Goal: Task Accomplishment & Management: Complete application form

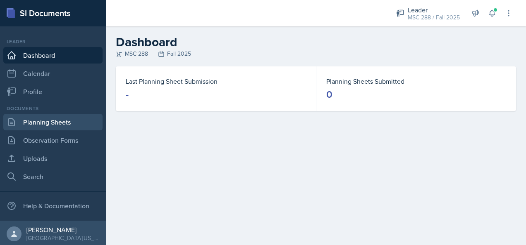
click at [49, 122] on link "Planning Sheets" at bounding box center [52, 122] width 99 height 17
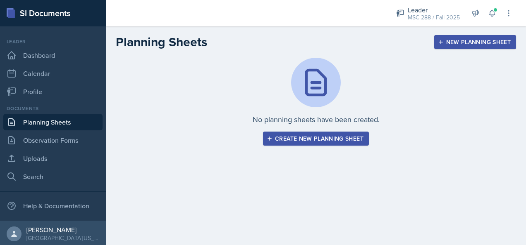
click at [299, 142] on div "Create new planning sheet" at bounding box center [315, 139] width 95 height 7
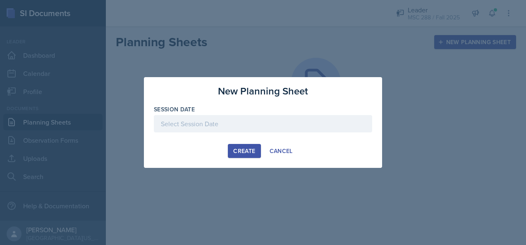
click at [205, 121] on div at bounding box center [263, 123] width 218 height 17
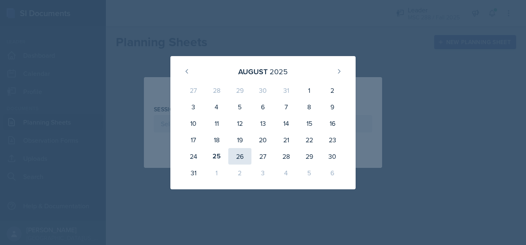
click at [239, 157] on div "26" at bounding box center [239, 156] width 23 height 17
type input "[DATE]"
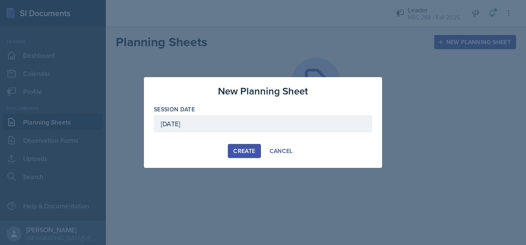
click at [240, 155] on div "Create" at bounding box center [244, 151] width 22 height 7
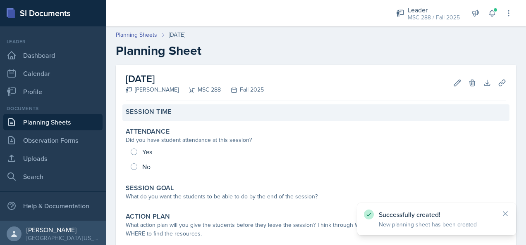
click at [254, 110] on div "Session Time" at bounding box center [316, 112] width 380 height 8
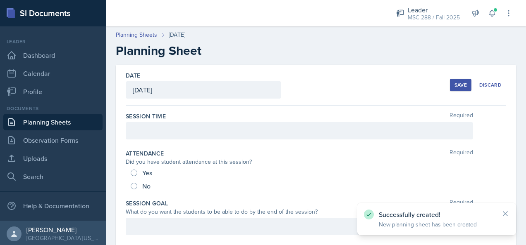
click at [230, 131] on div at bounding box center [299, 130] width 347 height 17
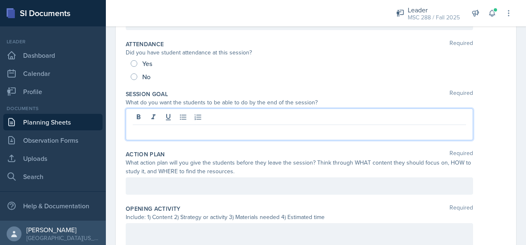
scroll to position [124, 0]
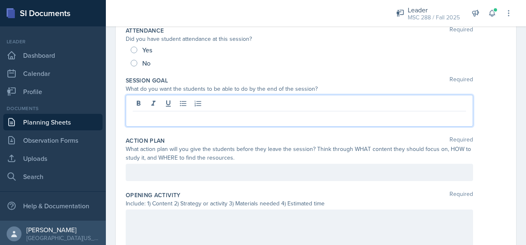
click at [257, 120] on p at bounding box center [299, 118] width 333 height 10
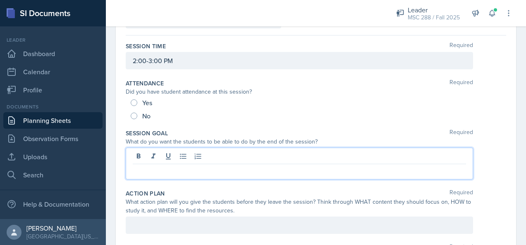
scroll to position [83, 0]
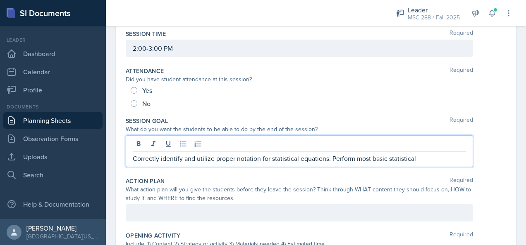
click at [355, 157] on p "Correctly identify and utilize proper notation for statistical equations. Perfo…" at bounding box center [299, 159] width 333 height 10
click at [450, 158] on p "Correctly identify and utilize proper notation for statistical equations. Perfo…" at bounding box center [299, 159] width 333 height 10
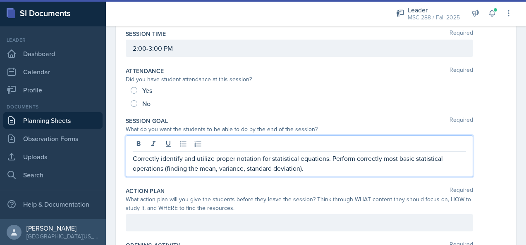
click at [300, 171] on p "Correctly identify and utilize proper notation for statistical equations. Perfo…" at bounding box center [299, 164] width 333 height 20
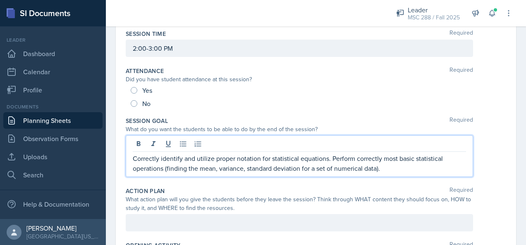
click at [392, 169] on p "Correctly identify and utilize proper notation for statistical equations. Perfo…" at bounding box center [299, 164] width 333 height 20
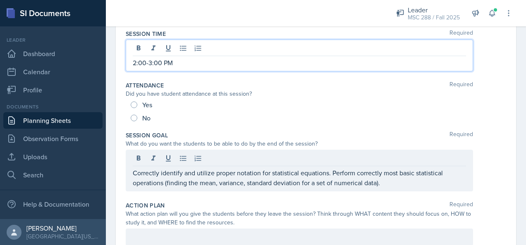
scroll to position [97, 0]
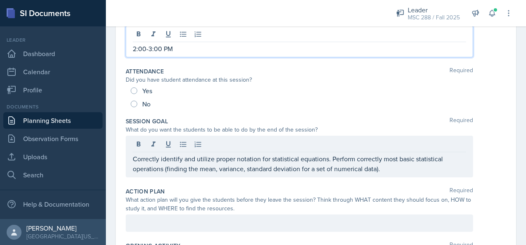
click at [136, 50] on p "2:00-3:00 PM" at bounding box center [299, 49] width 333 height 10
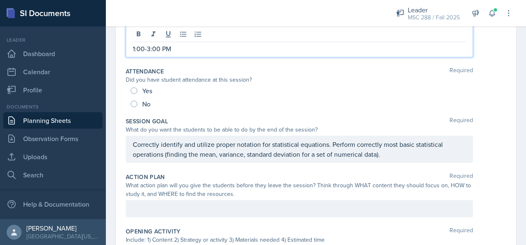
click at [148, 50] on p "1:00-3:00 PM" at bounding box center [299, 49] width 333 height 10
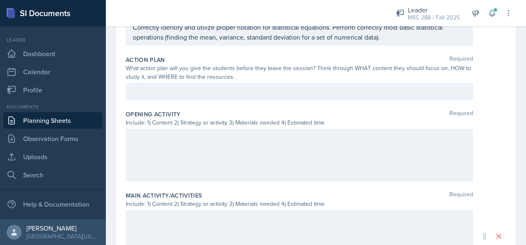
scroll to position [221, 0]
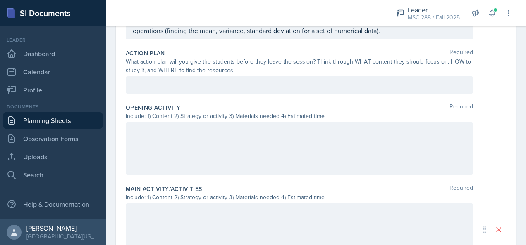
click at [295, 138] on div at bounding box center [299, 148] width 347 height 53
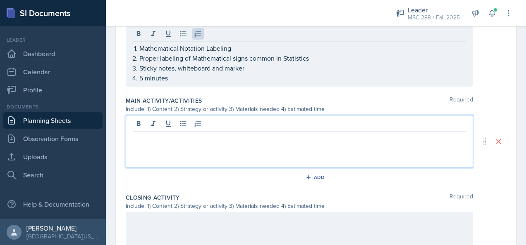
scroll to position [309, 0]
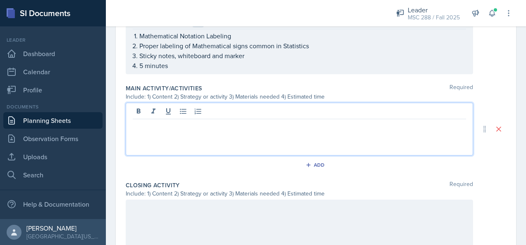
click at [286, 121] on p at bounding box center [299, 126] width 333 height 10
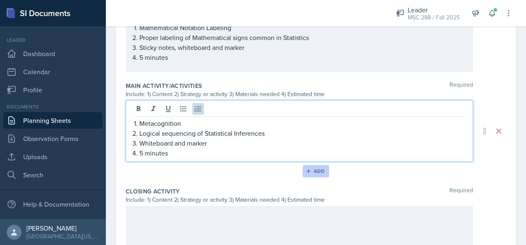
click at [308, 171] on div "Add" at bounding box center [316, 171] width 18 height 7
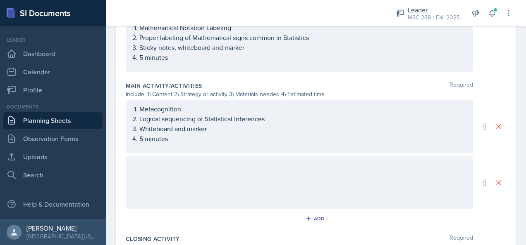
click at [258, 175] on div at bounding box center [299, 183] width 347 height 53
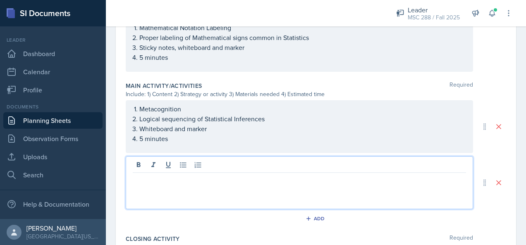
scroll to position [324, 0]
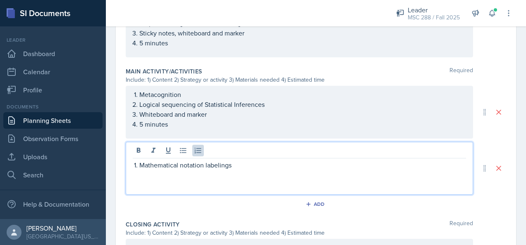
click at [182, 167] on p "Mathematical notation labelings" at bounding box center [302, 165] width 326 height 10
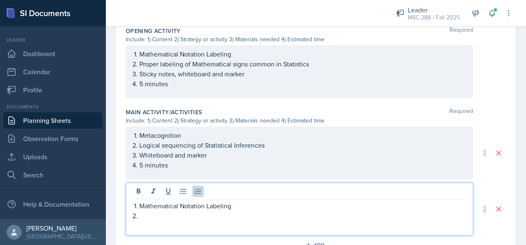
scroll to position [283, 0]
click at [246, 62] on ol "Mathematical Notation Labeling Proper labeling of Mathematical signs common in …" at bounding box center [302, 70] width 326 height 40
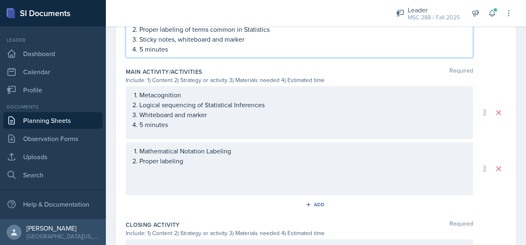
scroll to position [291, 0]
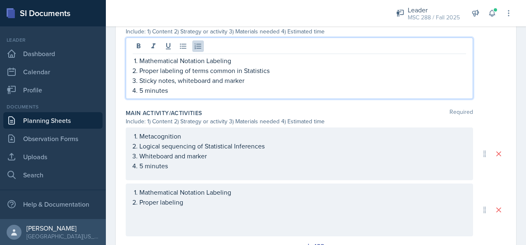
click at [184, 69] on p "Proper labeling of terms common in Statistics" at bounding box center [302, 71] width 326 height 10
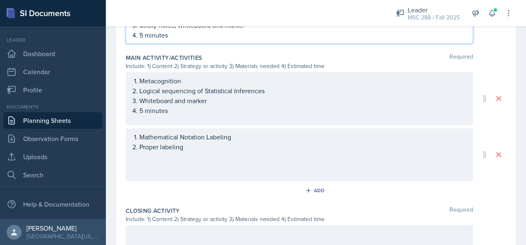
click at [204, 152] on p "Proper labeling" at bounding box center [302, 147] width 326 height 10
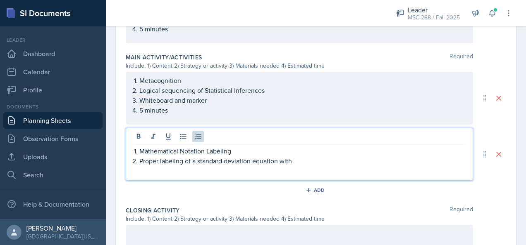
scroll to position [297, 0]
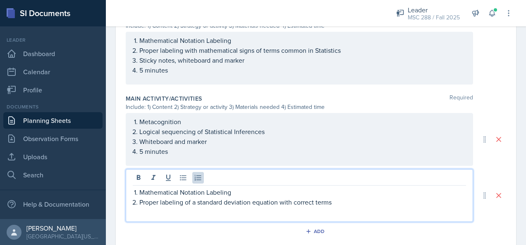
click at [237, 190] on p "Mathematical Notation Labeling" at bounding box center [302, 193] width 326 height 10
click at [340, 203] on p "Proper labeling of a standard deviation equation with correct terms" at bounding box center [302, 203] width 326 height 10
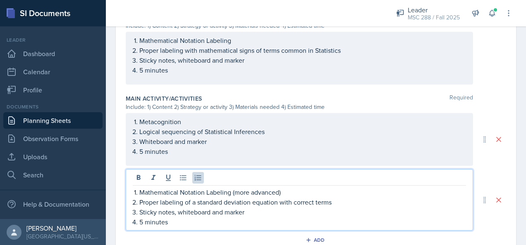
scroll to position [338, 0]
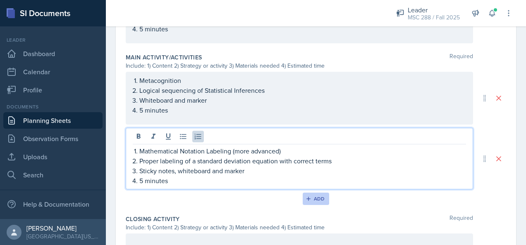
click at [319, 196] on div "Add" at bounding box center [316, 199] width 18 height 7
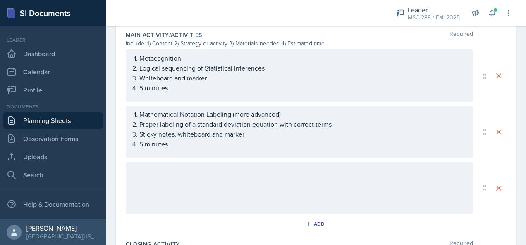
scroll to position [379, 0]
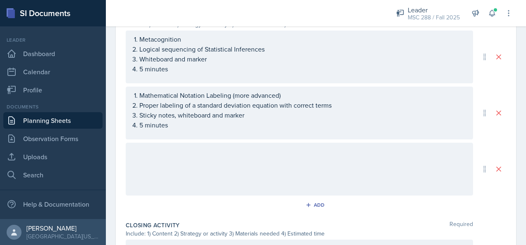
click at [290, 165] on div at bounding box center [299, 169] width 347 height 53
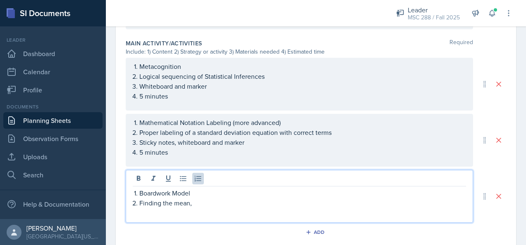
scroll to position [352, 0]
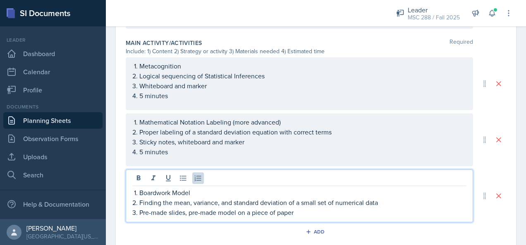
drag, startPoint x: 216, startPoint y: 210, endPoint x: 226, endPoint y: 216, distance: 12.0
click at [217, 211] on p "Pre-made slides, pre-made model on a piece of paper" at bounding box center [302, 213] width 326 height 10
click at [302, 215] on p "Pre-made slides, pre-written model on a piece of paper" at bounding box center [302, 213] width 326 height 10
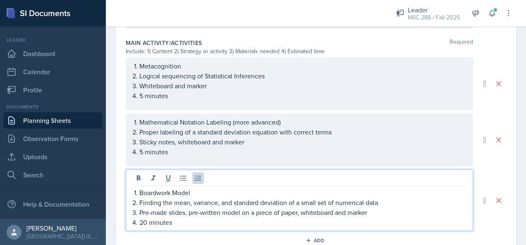
scroll to position [394, 0]
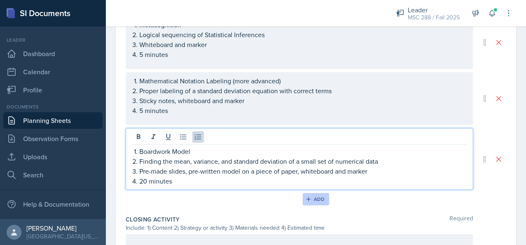
click at [316, 200] on div "Add" at bounding box center [316, 199] width 18 height 7
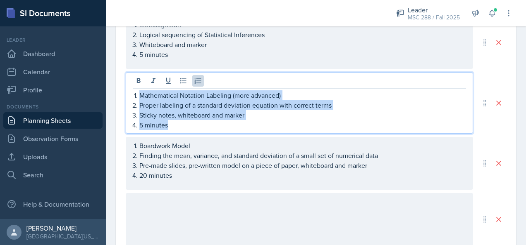
drag, startPoint x: 140, startPoint y: 79, endPoint x: 189, endPoint y: 122, distance: 65.6
click at [189, 122] on ol "Mathematical Notation Labeling (more advanced) Proper labeling of a standard de…" at bounding box center [302, 110] width 326 height 40
copy ol "Mathematical Notation Labeling (more advanced) Proper labeling of a standard de…"
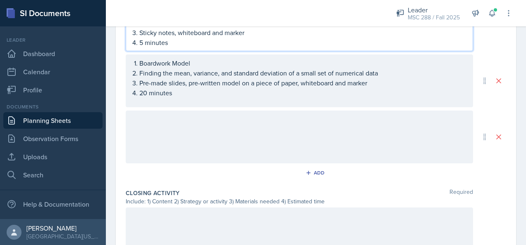
click at [178, 115] on p at bounding box center [299, 119] width 333 height 10
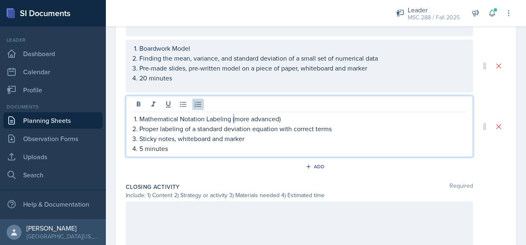
click at [233, 117] on p "Mathematical Notation Labeling (more advanced)" at bounding box center [302, 119] width 326 height 10
click at [235, 118] on p "Mathematical Notation Labeling (more advanced)" at bounding box center [302, 119] width 326 height 10
drag, startPoint x: 331, startPoint y: 128, endPoint x: 287, endPoint y: 131, distance: 44.7
click at [287, 131] on p "Proper labeling of a standard deviation equation with correct terms" at bounding box center [302, 129] width 326 height 10
click at [195, 127] on p "Proper labeling of a standard deviation equation with correct terms" at bounding box center [302, 129] width 326 height 10
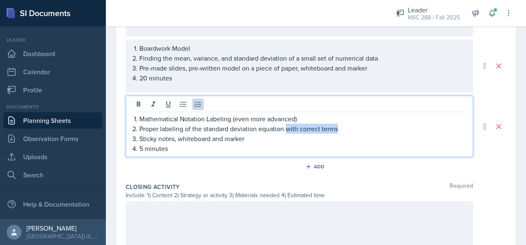
drag, startPoint x: 340, startPoint y: 128, endPoint x: 287, endPoint y: 129, distance: 53.3
click at [287, 129] on p "Proper labeling of the standard deviation equation with correct terms" at bounding box center [302, 129] width 326 height 10
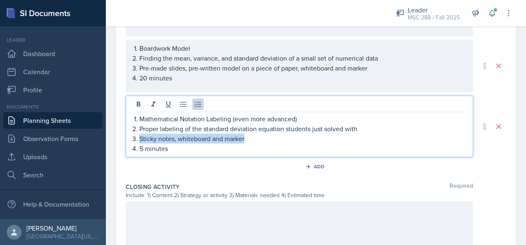
drag, startPoint x: 246, startPoint y: 139, endPoint x: 140, endPoint y: 141, distance: 106.2
click at [140, 141] on p "Sticky notes, whiteboard and marker" at bounding box center [302, 139] width 326 height 10
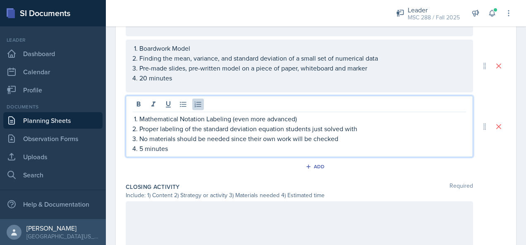
click at [369, 126] on p "Proper labeling of the standard deviation equation students just solved with" at bounding box center [302, 129] width 326 height 10
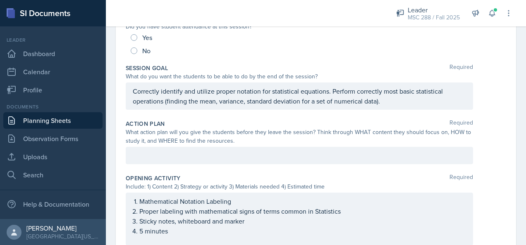
scroll to position [122, 0]
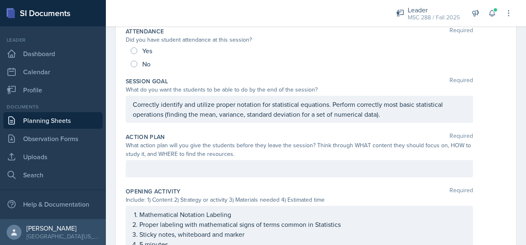
drag, startPoint x: 132, startPoint y: 101, endPoint x: 380, endPoint y: 116, distance: 248.0
click at [380, 116] on div "Correctly identify and utilize proper notation for statistical equations. Perfo…" at bounding box center [299, 109] width 347 height 27
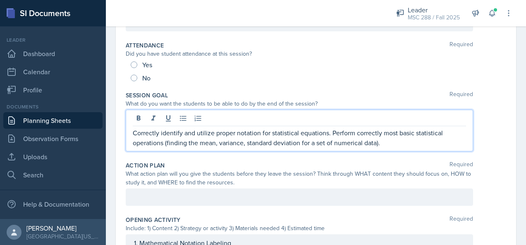
scroll to position [95, 0]
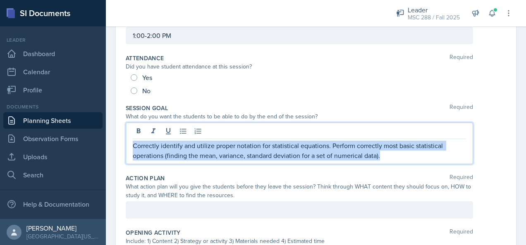
drag, startPoint x: 379, startPoint y: 154, endPoint x: 131, endPoint y: 141, distance: 248.7
click at [131, 141] on div "Correctly identify and utilize proper notation for statistical equations. Perfo…" at bounding box center [299, 144] width 347 height 42
copy p "Correctly identify and utilize proper notation for statistical equations. Perfo…"
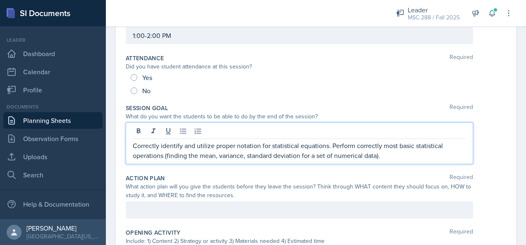
click at [345, 76] on div "Yes" at bounding box center [316, 77] width 370 height 13
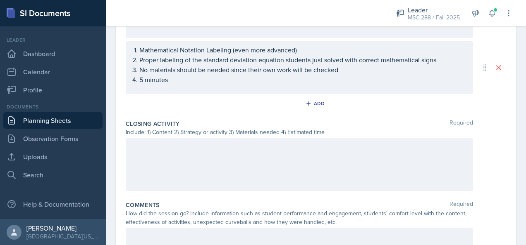
scroll to position [551, 0]
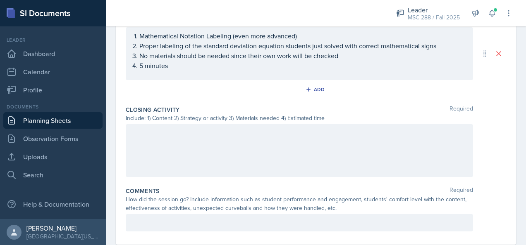
click at [269, 138] on p at bounding box center [299, 133] width 333 height 10
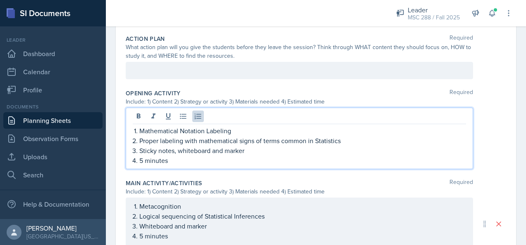
scroll to position [235, 0]
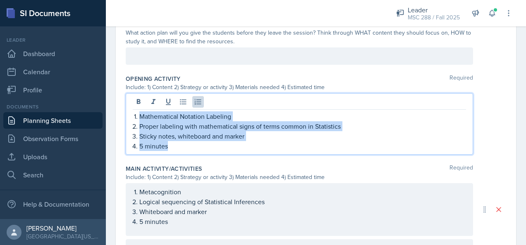
drag, startPoint x: 140, startPoint y: 117, endPoint x: 183, endPoint y: 145, distance: 51.5
click at [183, 145] on ol "Mathematical Notation Labeling Proper labeling with mathematical signs of terms…" at bounding box center [302, 132] width 326 height 40
copy ol "Mathematical Notation Labeling Proper labeling with mathematical signs of terms…"
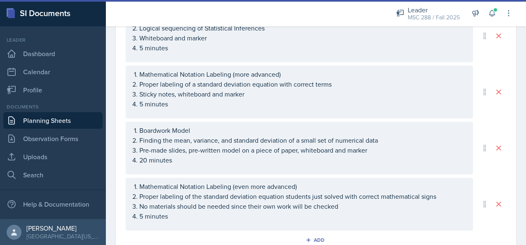
scroll to position [483, 0]
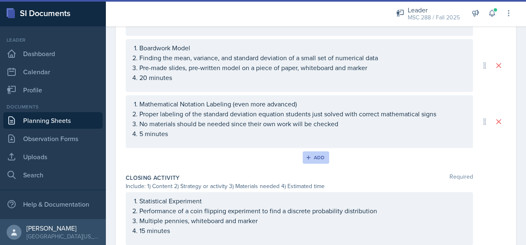
click at [304, 152] on button "Add" at bounding box center [315, 158] width 27 height 12
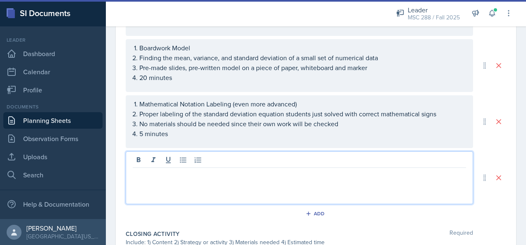
click at [291, 157] on div at bounding box center [299, 178] width 347 height 53
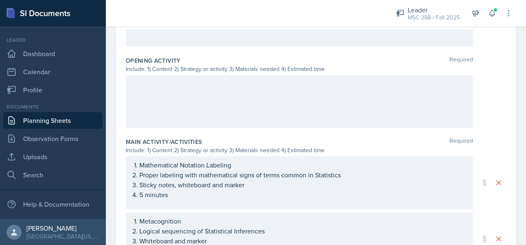
scroll to position [268, 0]
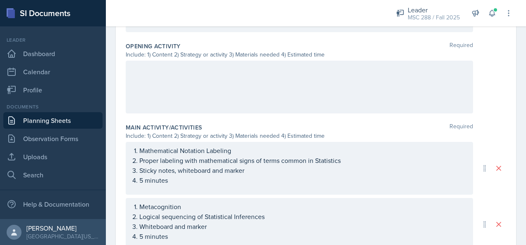
click at [264, 74] on p at bounding box center [299, 69] width 333 height 10
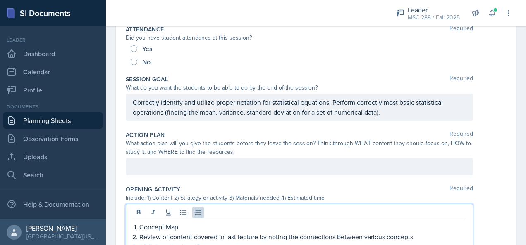
scroll to position [0, 0]
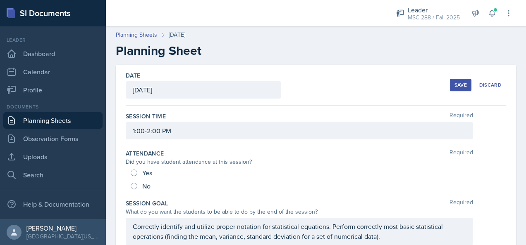
click at [455, 88] on button "Save" at bounding box center [460, 85] width 21 height 12
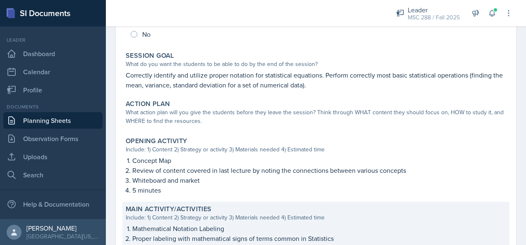
scroll to position [101, 0]
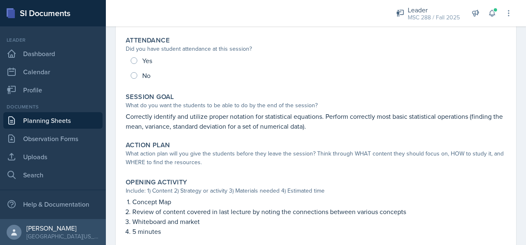
click at [58, 117] on link "Planning Sheets" at bounding box center [52, 120] width 99 height 17
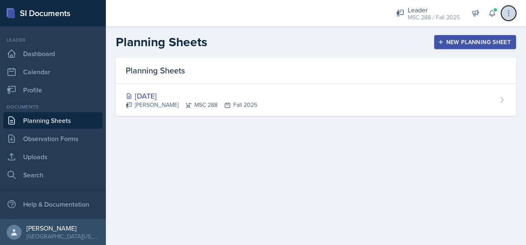
click at [506, 14] on icon at bounding box center [508, 13] width 8 height 8
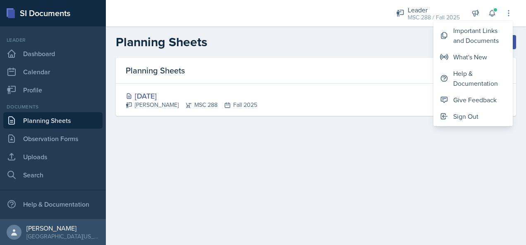
click at [350, 42] on div "Planning Sheets New Planning Sheet" at bounding box center [316, 42] width 420 height 15
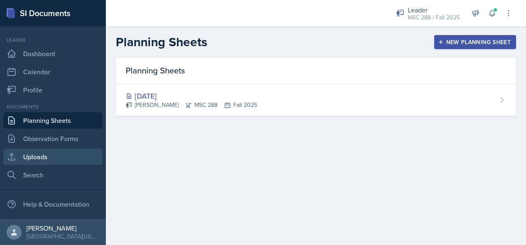
click at [44, 154] on link "Uploads" at bounding box center [52, 157] width 99 height 17
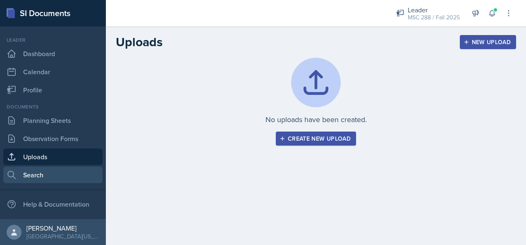
click at [45, 178] on link "Search" at bounding box center [52, 175] width 99 height 17
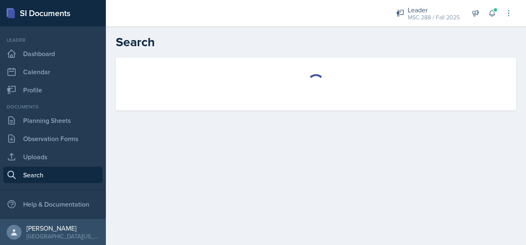
select select "all"
select select "1"
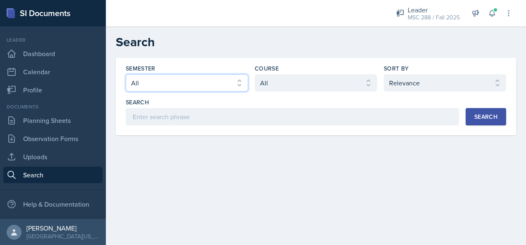
click at [219, 83] on select "Select semester All Fall 2025 Spring 2025 Fall 2024 Spring 2024 Fall 2023 Sprin…" at bounding box center [187, 82] width 122 height 17
select select "8c3db506-cd10-4819-a085-b8ca3b52d6db"
click at [126, 74] on select "Select semester All Fall 2025 Spring 2025 Fall 2024 Spring 2024 Fall 2023 Sprin…" at bounding box center [187, 82] width 122 height 17
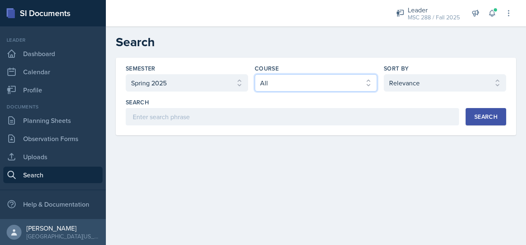
click at [295, 90] on select "Select course All ACC 211 ACC 212 ACC 307 BYS 119 BYS 215 BYS 300 CH 101 CH 121…" at bounding box center [316, 82] width 122 height 17
select select "cb8f2e18-5c93-4215-825c-c51e362721f9"
click at [255, 74] on select "Select course All ACC 211 ACC 212 ACC 307 BYS 119 BYS 215 BYS 300 CH 101 CH 121…" at bounding box center [316, 82] width 122 height 17
click at [490, 118] on div "Search" at bounding box center [485, 117] width 23 height 7
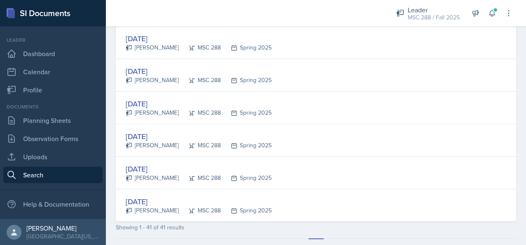
scroll to position [1303, 0]
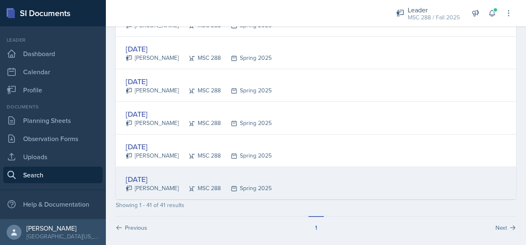
click at [168, 174] on div "[DATE]" at bounding box center [199, 179] width 146 height 11
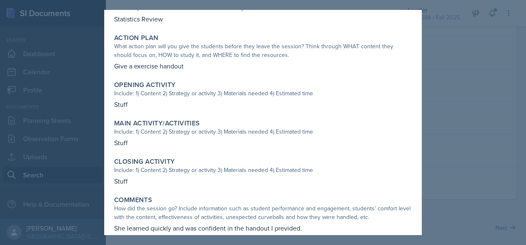
scroll to position [155, 0]
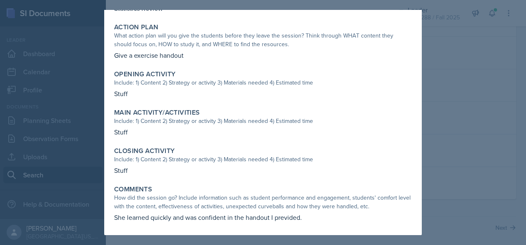
click at [457, 93] on div at bounding box center [263, 122] width 526 height 245
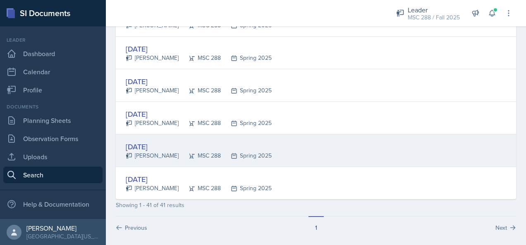
click at [158, 141] on div "[DATE]" at bounding box center [199, 146] width 146 height 11
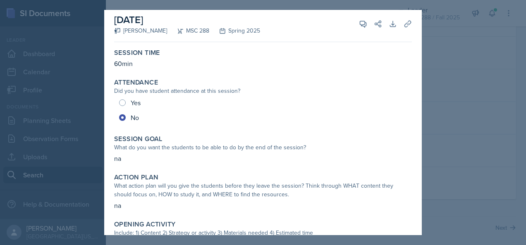
scroll to position [0, 0]
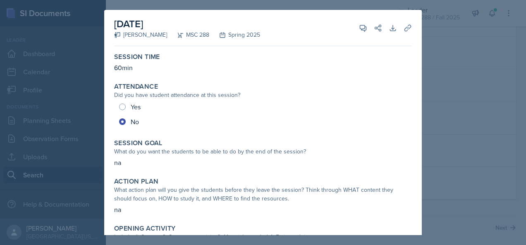
click at [450, 112] on div at bounding box center [263, 122] width 526 height 245
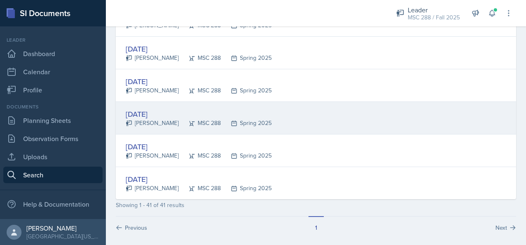
click at [156, 109] on div "[DATE]" at bounding box center [199, 114] width 146 height 11
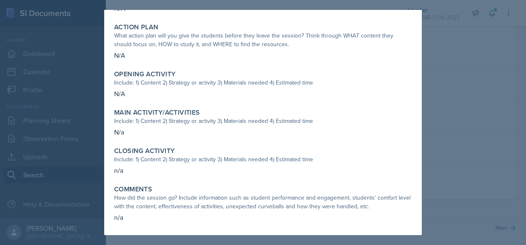
scroll to position [155, 0]
click at [458, 108] on div at bounding box center [263, 122] width 526 height 245
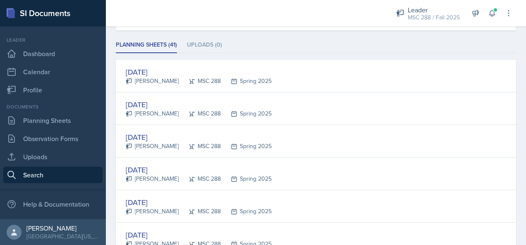
scroll to position [0, 0]
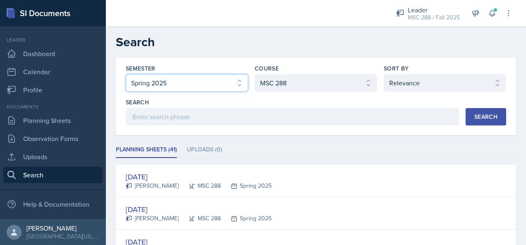
click at [209, 87] on select "Select semester All Fall 2025 Spring 2025 Fall 2024 Spring 2024 Fall 2023 Sprin…" at bounding box center [187, 82] width 122 height 17
click at [126, 74] on select "Select semester All Fall 2025 Spring 2025 Fall 2024 Spring 2024 Fall 2023 Sprin…" at bounding box center [187, 82] width 122 height 17
click at [478, 119] on div "Search" at bounding box center [485, 117] width 23 height 7
click at [208, 90] on select "Select semester All Fall 2025 Spring 2025 Fall 2024 Spring 2024 Fall 2023 Sprin…" at bounding box center [187, 82] width 122 height 17
click at [126, 74] on select "Select semester All Fall 2025 Spring 2025 Fall 2024 Spring 2024 Fall 2023 Sprin…" at bounding box center [187, 82] width 122 height 17
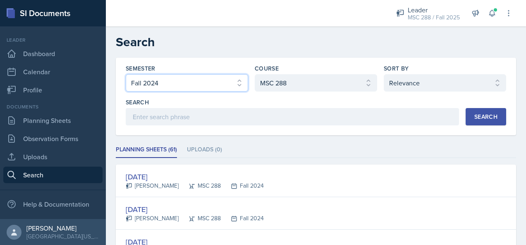
click at [198, 85] on select "Select semester All Fall 2025 Spring 2025 Fall 2024 Spring 2024 Fall 2023 Sprin…" at bounding box center [187, 82] width 122 height 17
click at [126, 74] on select "Select semester All Fall 2025 Spring 2025 Fall 2024 Spring 2024 Fall 2023 Sprin…" at bounding box center [187, 82] width 122 height 17
click at [185, 83] on select "Select semester All Fall 2025 Spring 2025 Fall 2024 Spring 2024 Fall 2023 Sprin…" at bounding box center [187, 82] width 122 height 17
select select "8a5eadef-2755-4ca9-bae1-c8a1437b7a0c"
click at [126, 74] on select "Select semester All Fall 2025 Spring 2025 Fall 2024 Spring 2024 Fall 2023 Sprin…" at bounding box center [187, 82] width 122 height 17
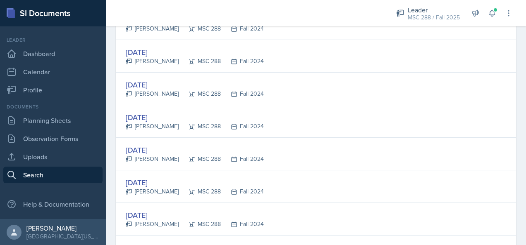
scroll to position [785, 0]
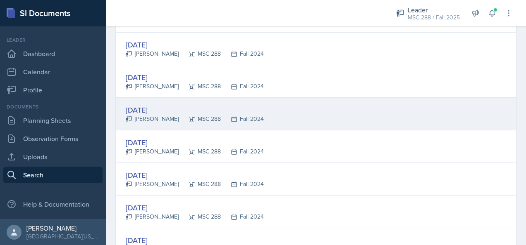
click at [159, 105] on div "[DATE]" at bounding box center [195, 110] width 138 height 11
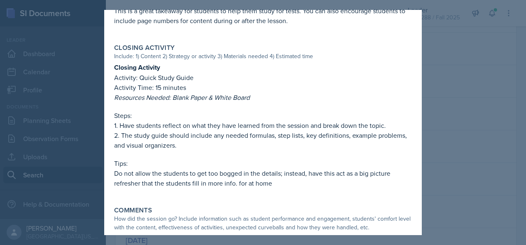
scroll to position [461, 0]
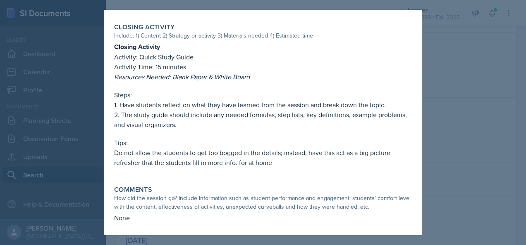
click at [456, 44] on div at bounding box center [263, 122] width 526 height 245
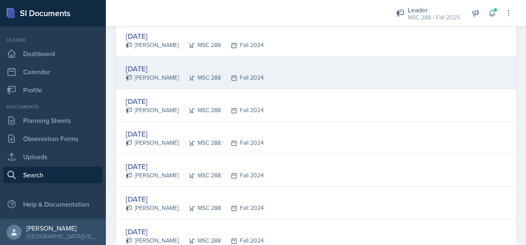
scroll to position [868, 0]
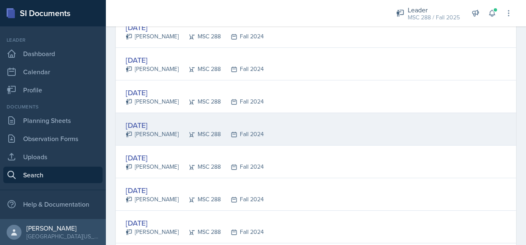
click at [170, 120] on div "[DATE]" at bounding box center [195, 125] width 138 height 11
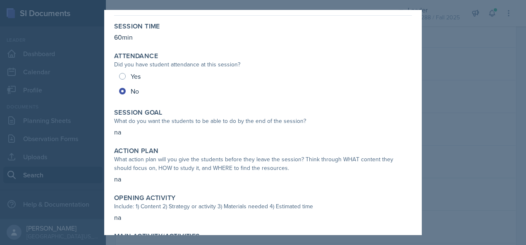
scroll to position [155, 0]
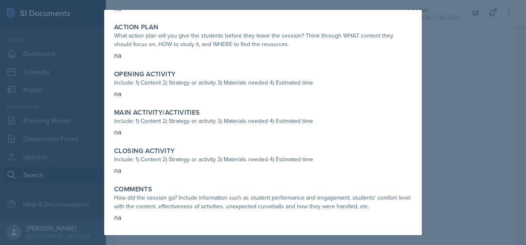
click at [451, 92] on div at bounding box center [263, 122] width 526 height 245
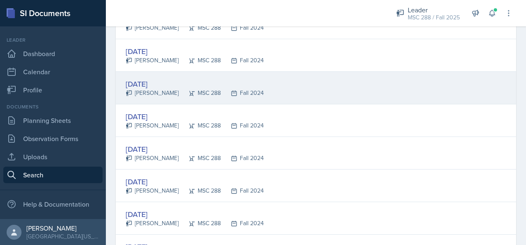
scroll to position [950, 0]
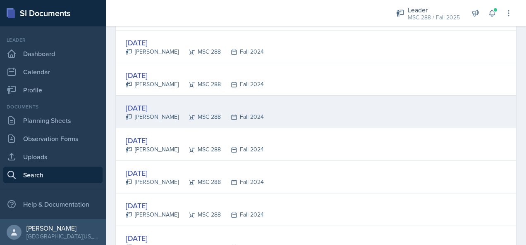
click at [160, 102] on div "[DATE]" at bounding box center [195, 107] width 138 height 11
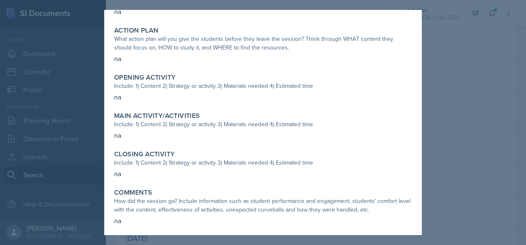
scroll to position [155, 0]
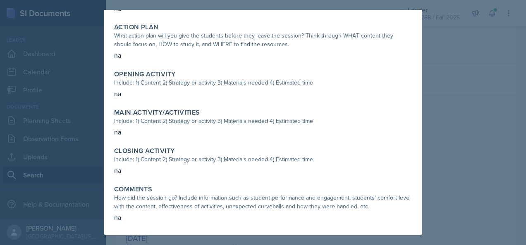
click at [486, 112] on div at bounding box center [263, 122] width 526 height 245
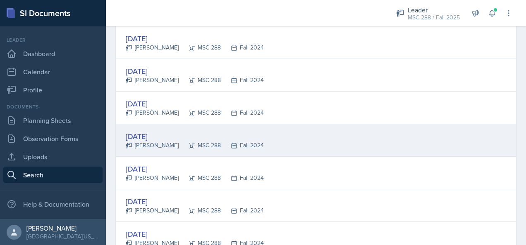
scroll to position [1033, 0]
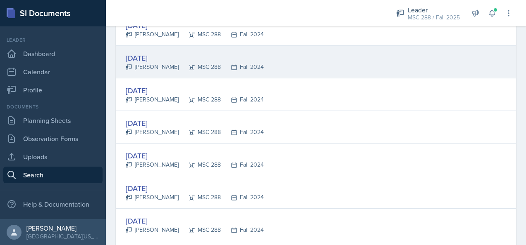
click at [156, 57] on div "[DATE]" at bounding box center [195, 57] width 138 height 11
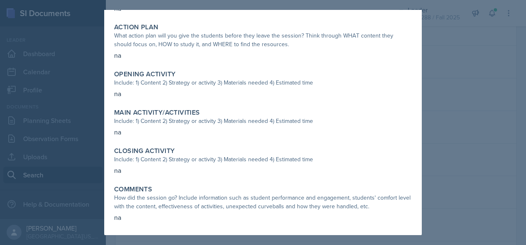
scroll to position [155, 0]
click at [491, 112] on div at bounding box center [263, 122] width 526 height 245
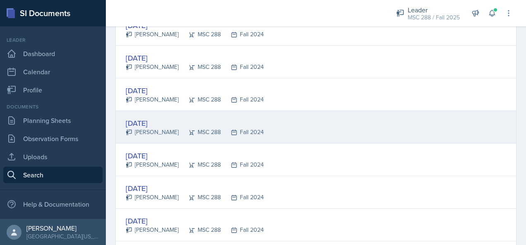
click at [162, 121] on div "[DATE]" at bounding box center [195, 123] width 138 height 11
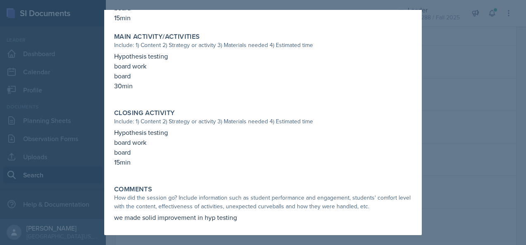
scroll to position [290, 0]
click at [468, 116] on div at bounding box center [263, 122] width 526 height 245
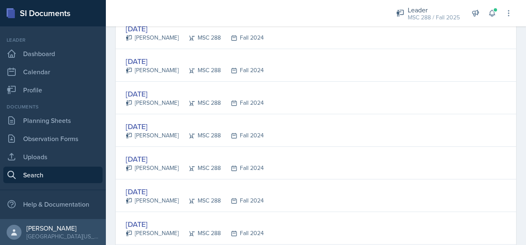
scroll to position [1596, 0]
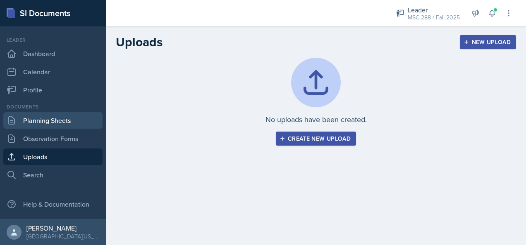
click at [53, 122] on link "Planning Sheets" at bounding box center [52, 120] width 99 height 17
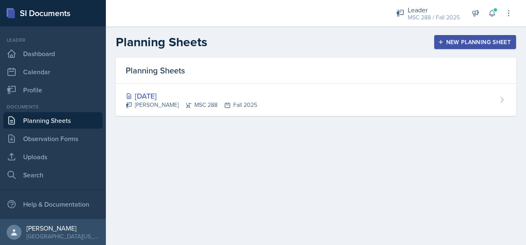
click at [462, 44] on div "New Planning Sheet" at bounding box center [474, 42] width 71 height 7
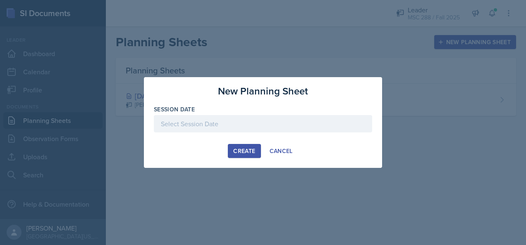
click at [205, 121] on div at bounding box center [263, 123] width 218 height 17
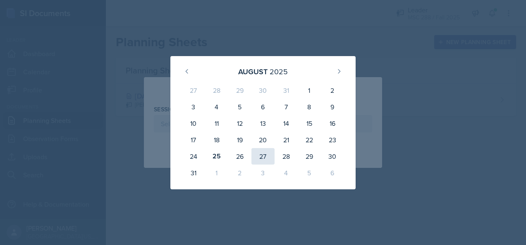
click at [262, 152] on div "27" at bounding box center [262, 156] width 23 height 17
type input "[DATE]"
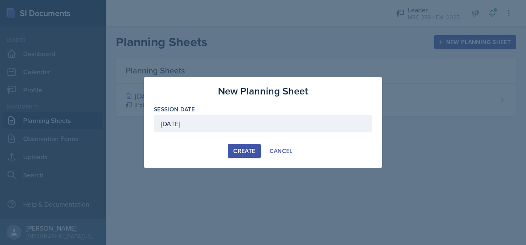
click at [245, 151] on div "Create" at bounding box center [244, 151] width 22 height 7
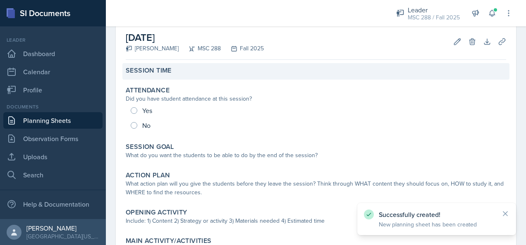
click at [215, 73] on div "Session Time" at bounding box center [316, 71] width 380 height 8
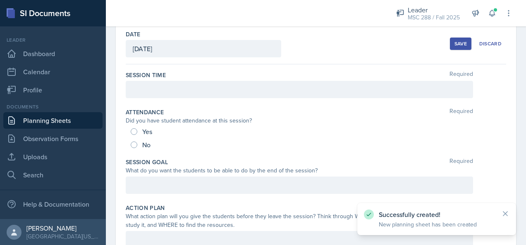
scroll to position [38, 0]
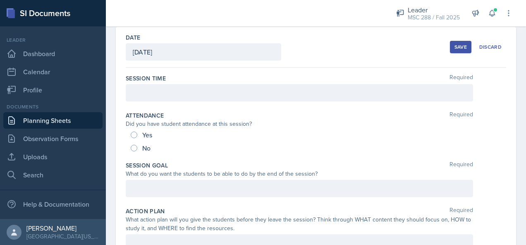
click at [233, 95] on div at bounding box center [299, 92] width 347 height 17
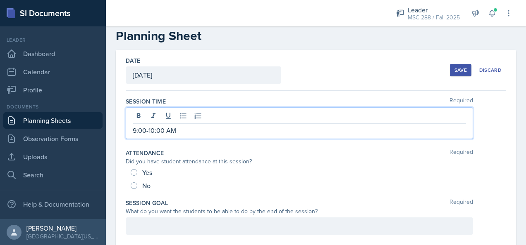
scroll to position [0, 0]
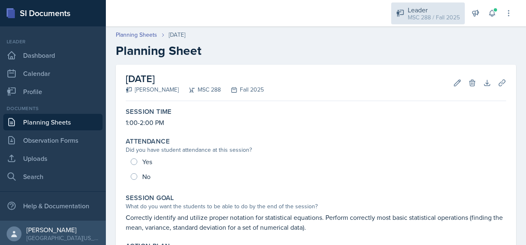
click at [411, 17] on div "MSC 288 / Fall 2025" at bounding box center [433, 17] width 52 height 9
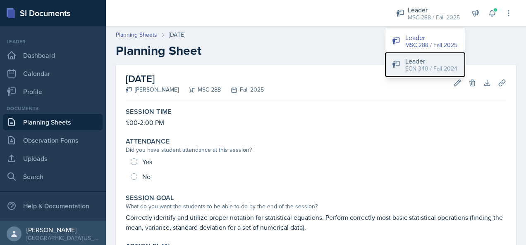
click at [420, 64] on div "ECN 340 / Fall 2024" at bounding box center [431, 68] width 52 height 9
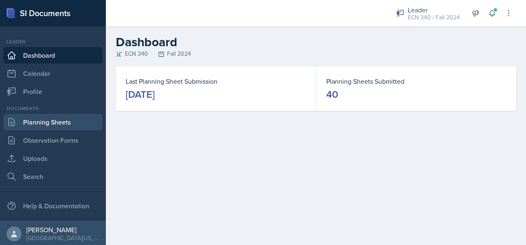
click at [60, 124] on link "Planning Sheets" at bounding box center [52, 122] width 99 height 17
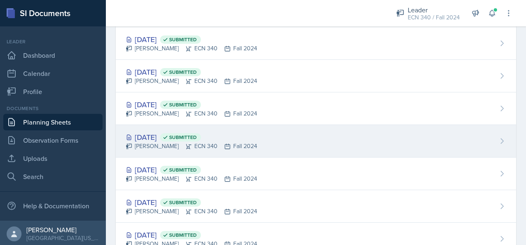
scroll to position [41, 0]
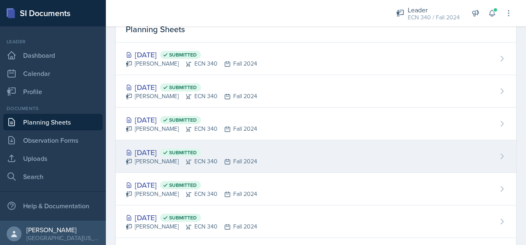
click at [146, 151] on div "Nov 21st, 2024 Submitted" at bounding box center [191, 152] width 131 height 11
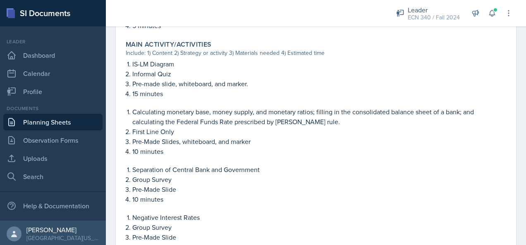
scroll to position [372, 0]
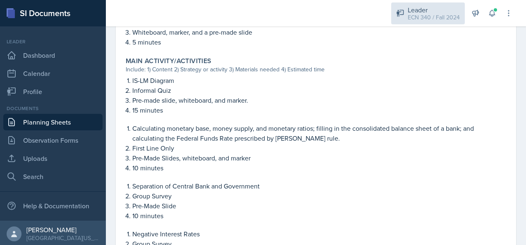
click at [429, 18] on div "ECN 340 / Fall 2024" at bounding box center [433, 17] width 52 height 9
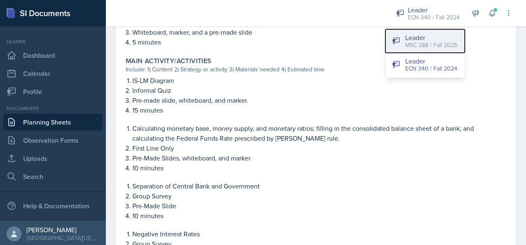
click at [420, 41] on div "MSC 288 / Fall 2025" at bounding box center [431, 45] width 52 height 9
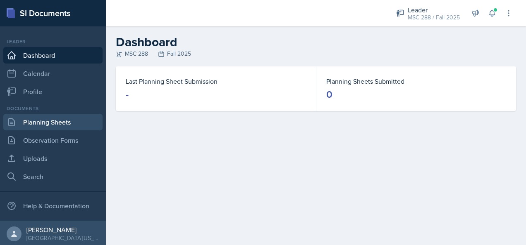
click at [46, 120] on link "Planning Sheets" at bounding box center [52, 122] width 99 height 17
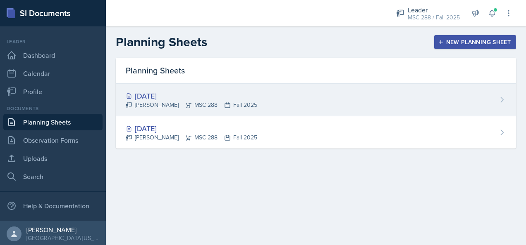
click at [156, 93] on div "[DATE]" at bounding box center [191, 95] width 131 height 11
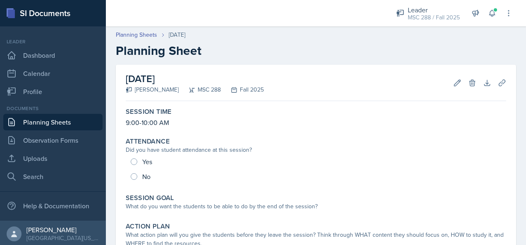
click at [48, 118] on link "Planning Sheets" at bounding box center [52, 122] width 99 height 17
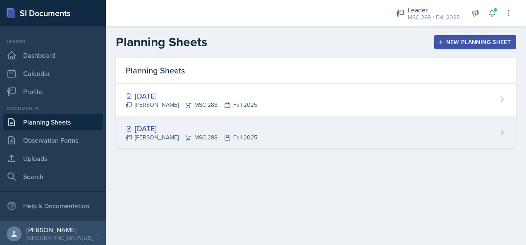
click at [164, 124] on div "[DATE]" at bounding box center [191, 128] width 131 height 11
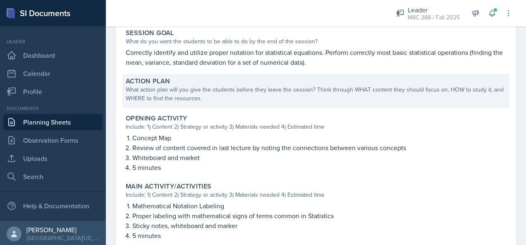
scroll to position [207, 0]
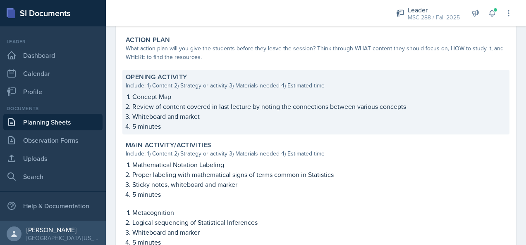
click at [135, 95] on p "Concept Map" at bounding box center [319, 97] width 374 height 10
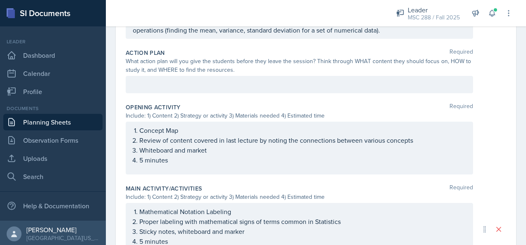
scroll to position [225, 0]
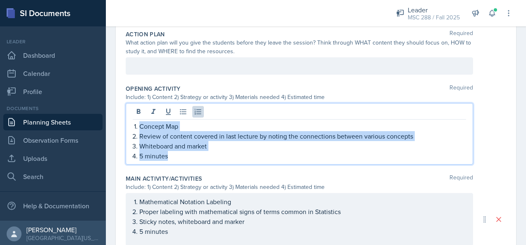
drag, startPoint x: 138, startPoint y: 111, endPoint x: 178, endPoint y: 154, distance: 58.2
click at [178, 154] on ol "Concept Map Review of content covered in last lecture by noting the connections…" at bounding box center [302, 141] width 326 height 40
copy ol "Concept Map Review of content covered in last lecture by noting the connections…"
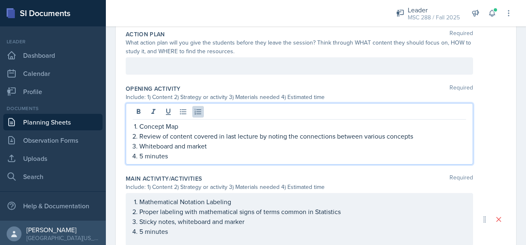
click at [168, 88] on label "Opening Activity" at bounding box center [153, 89] width 55 height 8
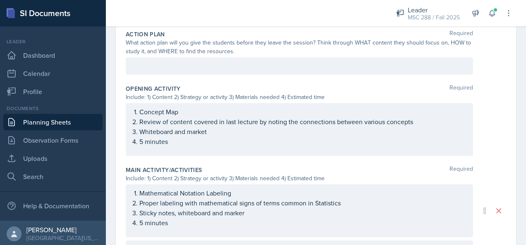
click at [50, 121] on link "Planning Sheets" at bounding box center [52, 122] width 99 height 17
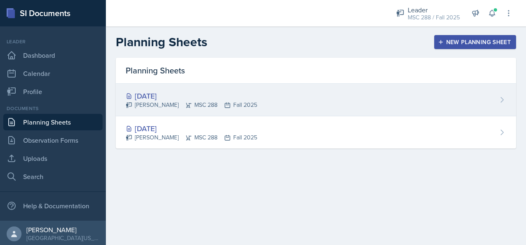
click at [182, 95] on div "[DATE]" at bounding box center [191, 95] width 131 height 11
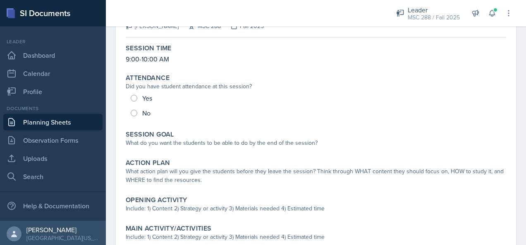
scroll to position [83, 0]
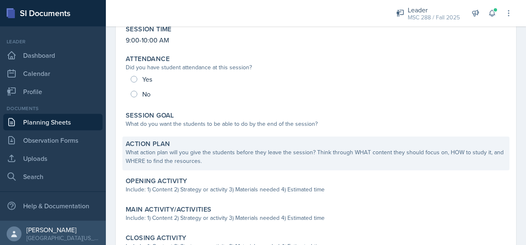
click at [184, 145] on div "Action Plan" at bounding box center [316, 144] width 380 height 8
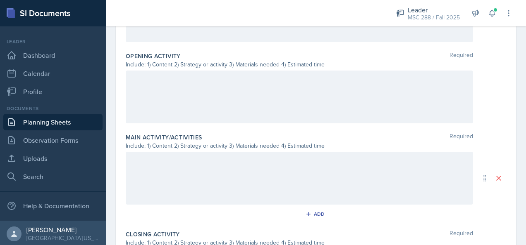
click at [182, 88] on div at bounding box center [299, 97] width 347 height 53
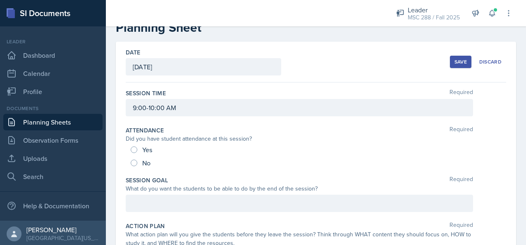
scroll to position [0, 0]
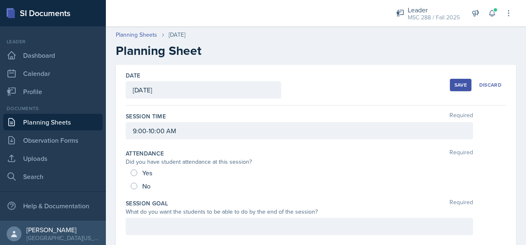
click at [450, 80] on button "Save" at bounding box center [460, 85] width 21 height 12
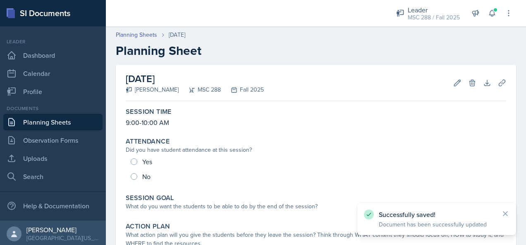
click at [42, 119] on link "Planning Sheets" at bounding box center [52, 122] width 99 height 17
